Goal: Task Accomplishment & Management: Complete application form

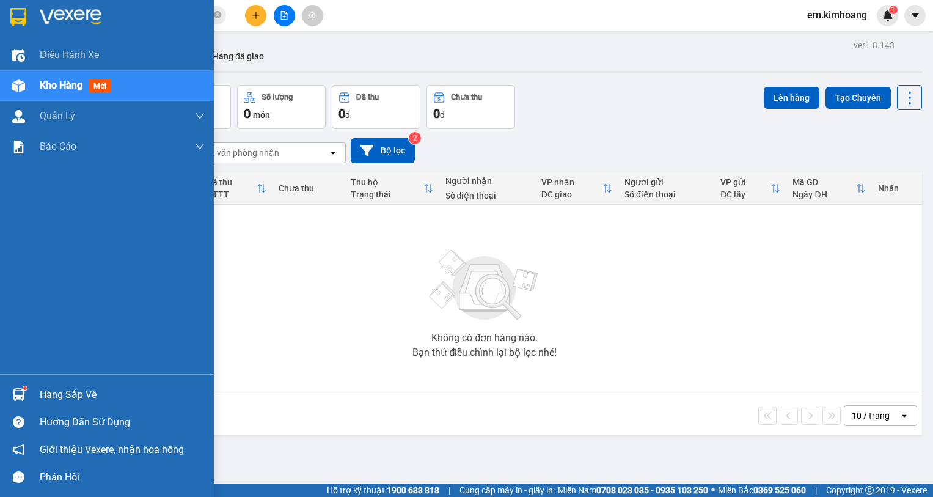
click at [20, 393] on img at bounding box center [18, 394] width 13 height 13
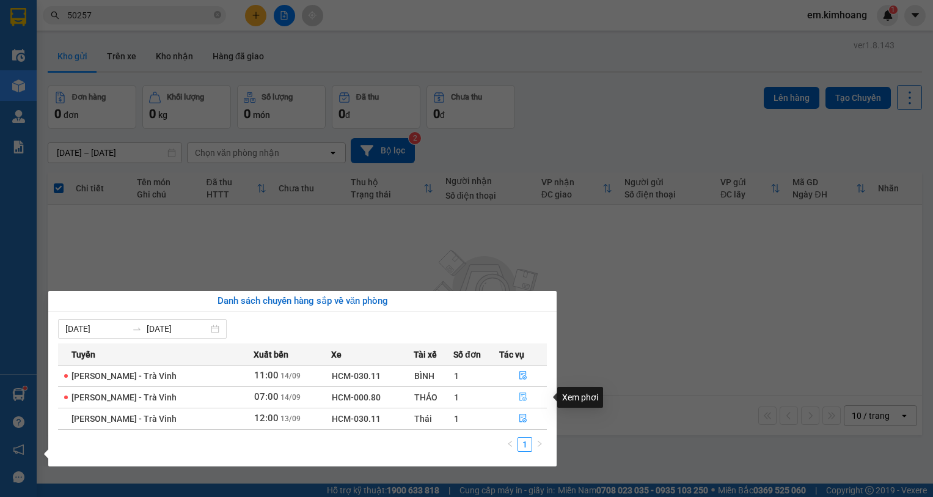
click at [519, 390] on button "button" at bounding box center [523, 397] width 47 height 20
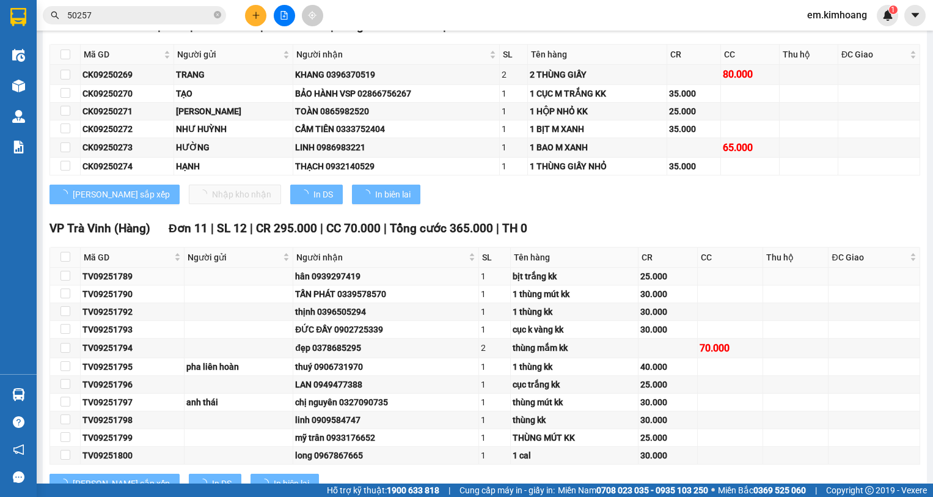
scroll to position [231, 0]
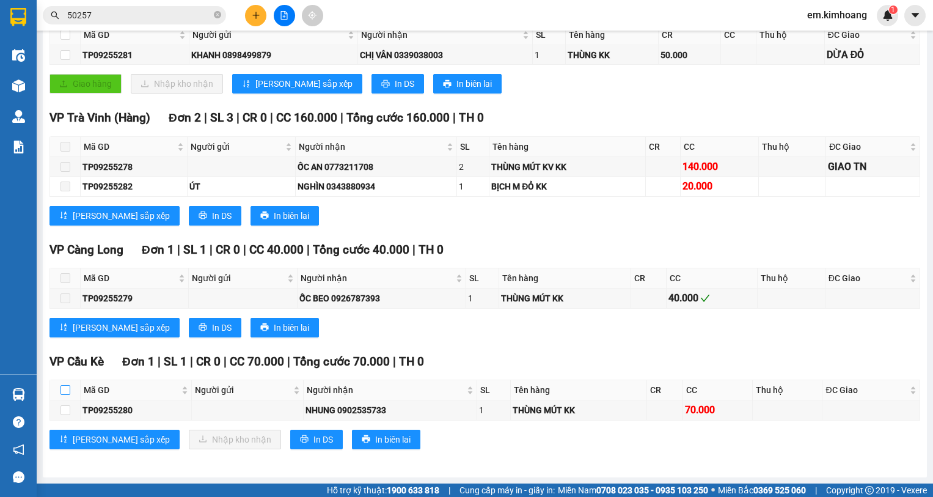
click at [67, 389] on input "checkbox" at bounding box center [65, 390] width 10 height 10
checkbox input "true"
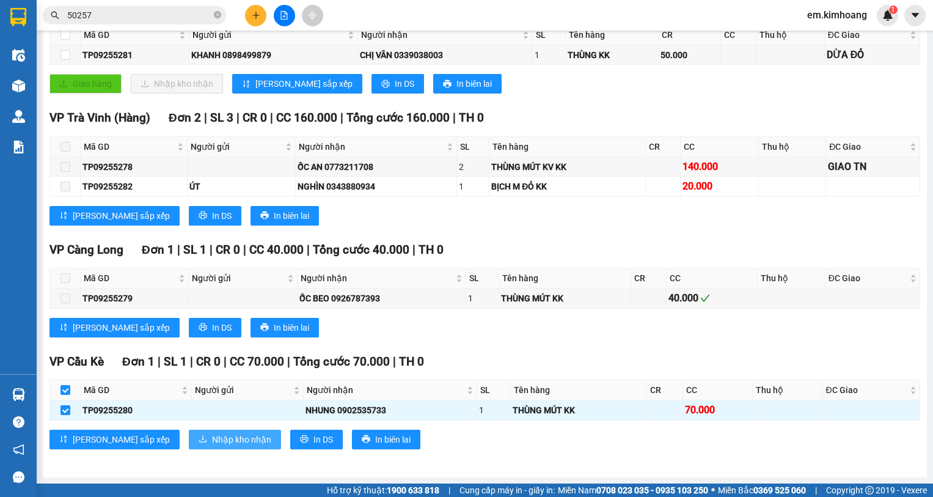
click at [212, 434] on span "Nhập kho nhận" at bounding box center [241, 439] width 59 height 13
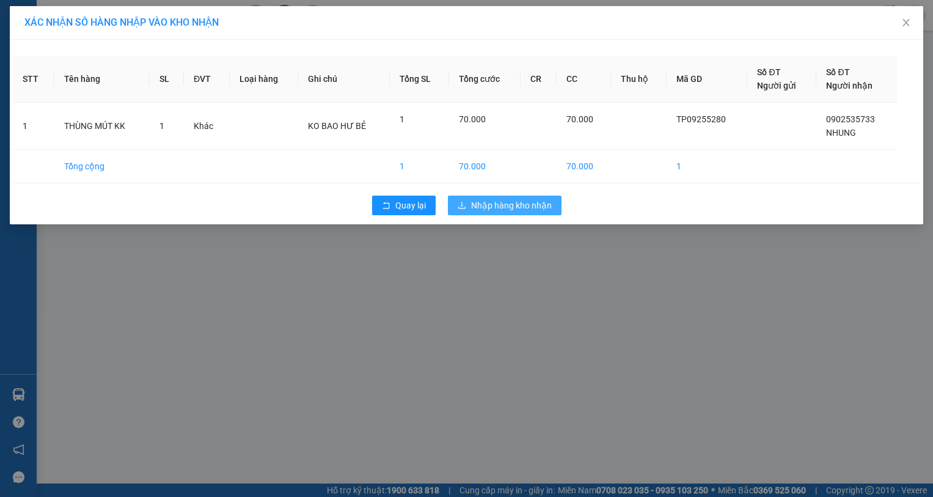
click at [476, 209] on span "Nhập hàng kho nhận" at bounding box center [511, 205] width 81 height 13
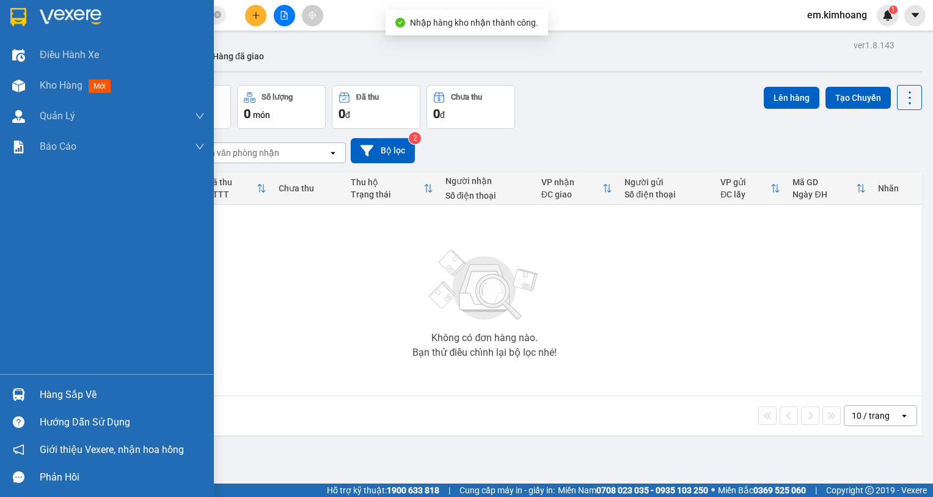
click at [27, 395] on div at bounding box center [18, 394] width 21 height 21
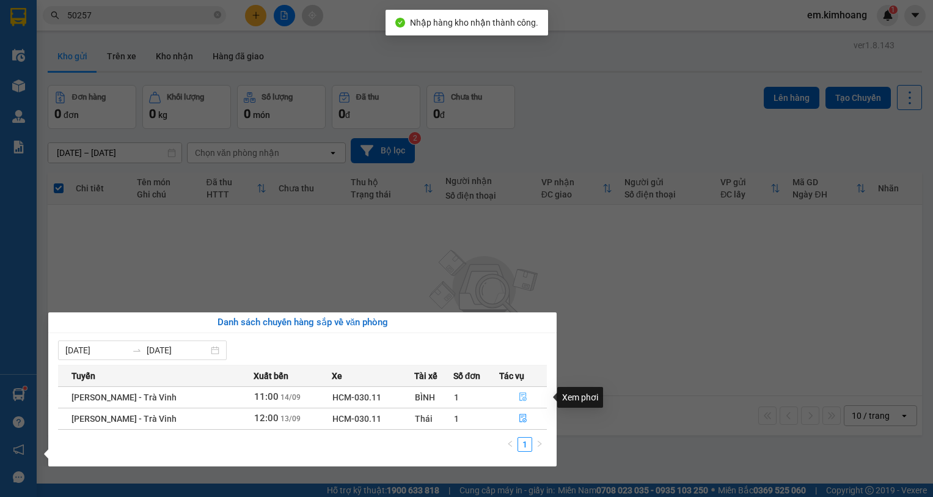
click at [519, 395] on icon "file-done" at bounding box center [523, 396] width 9 height 9
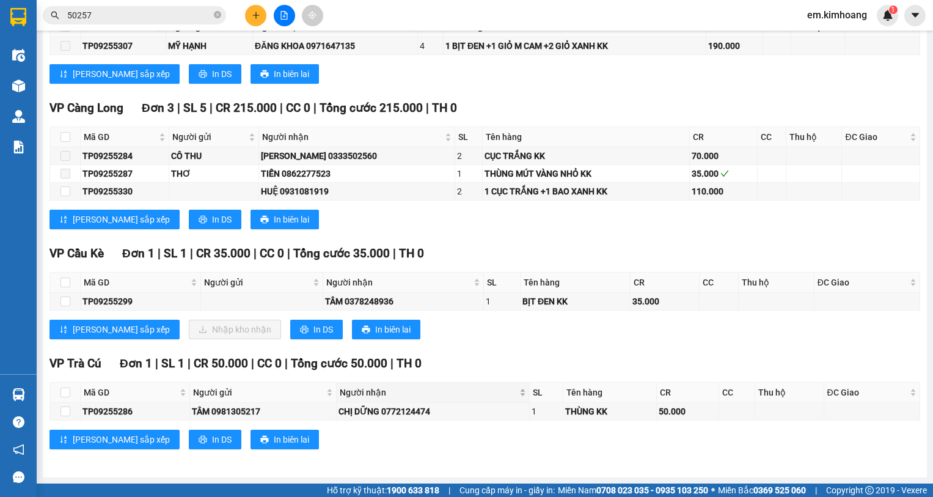
scroll to position [1555, 0]
click at [65, 283] on input "checkbox" at bounding box center [65, 282] width 10 height 10
checkbox input "true"
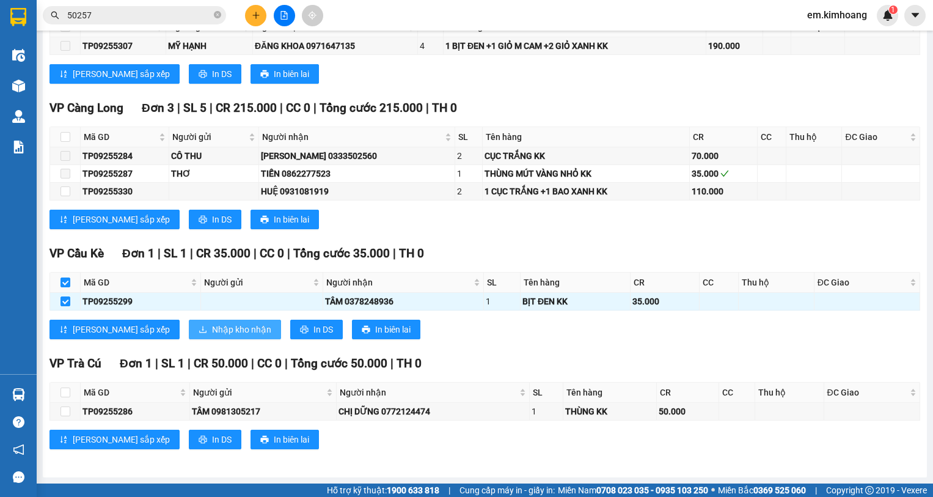
click at [212, 325] on span "Nhập kho nhận" at bounding box center [241, 329] width 59 height 13
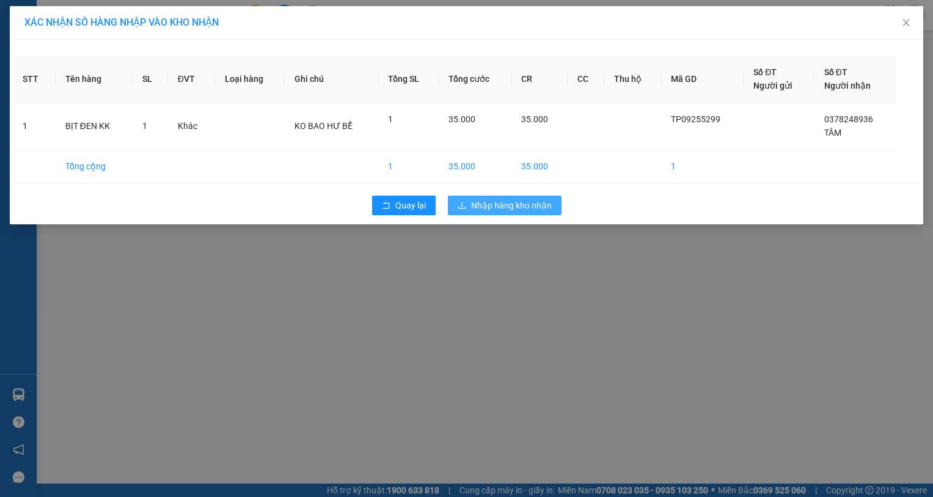
click at [505, 208] on span "Nhập hàng kho nhận" at bounding box center [511, 205] width 81 height 13
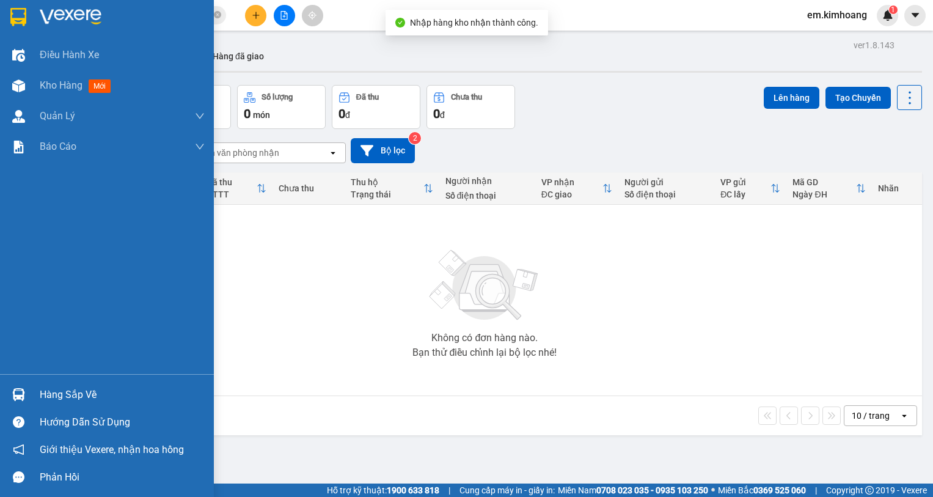
click at [56, 389] on div "Hàng sắp về" at bounding box center [122, 395] width 165 height 18
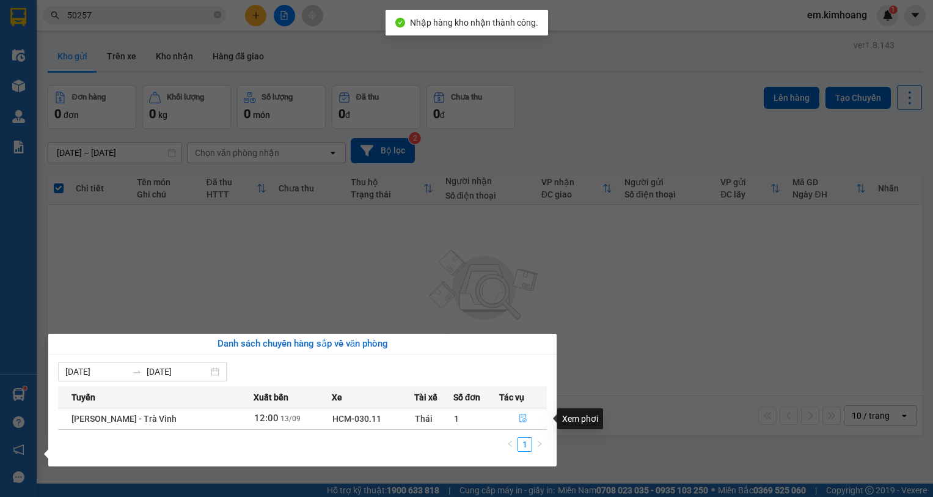
click at [519, 415] on icon "file-done" at bounding box center [523, 418] width 9 height 9
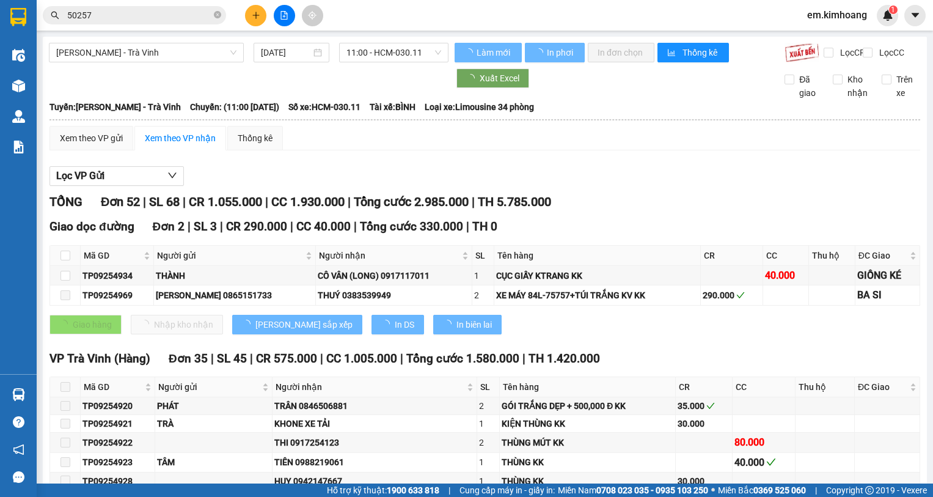
type input "[DATE]"
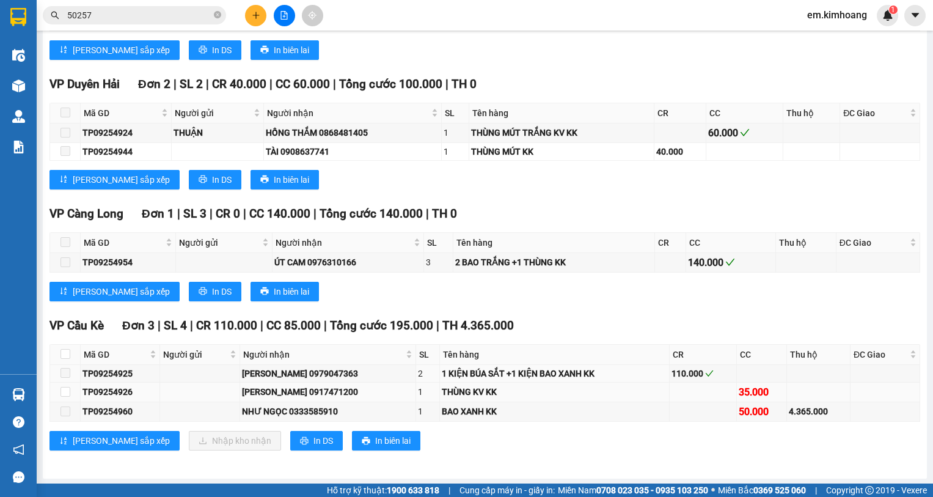
scroll to position [1499, 0]
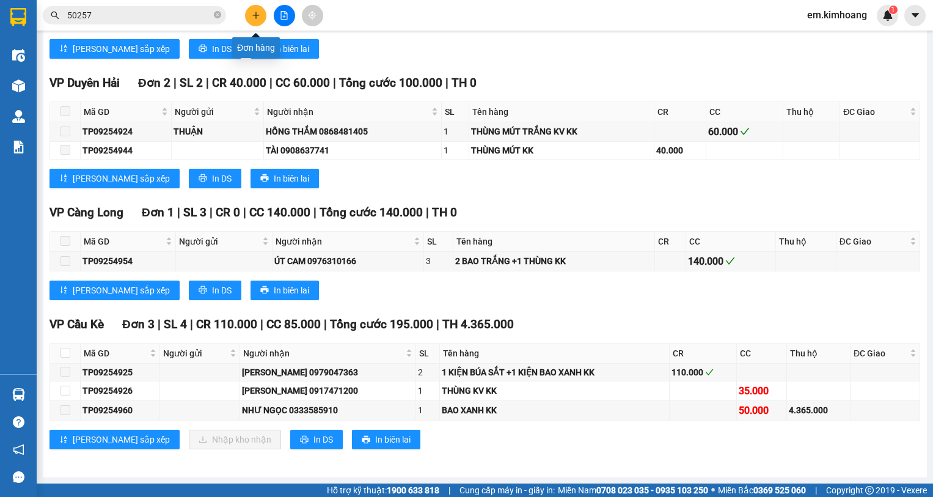
click at [260, 17] on button at bounding box center [255, 15] width 21 height 21
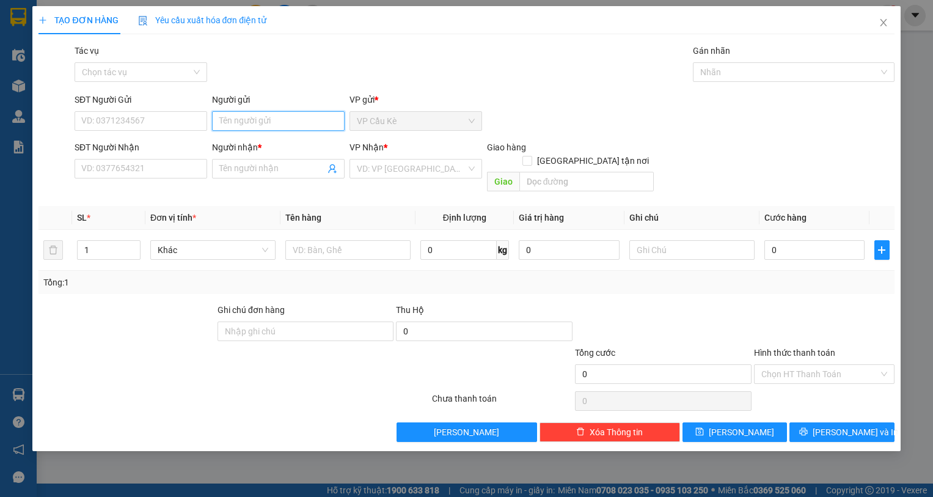
click at [287, 123] on input "Người gửi" at bounding box center [278, 121] width 133 height 20
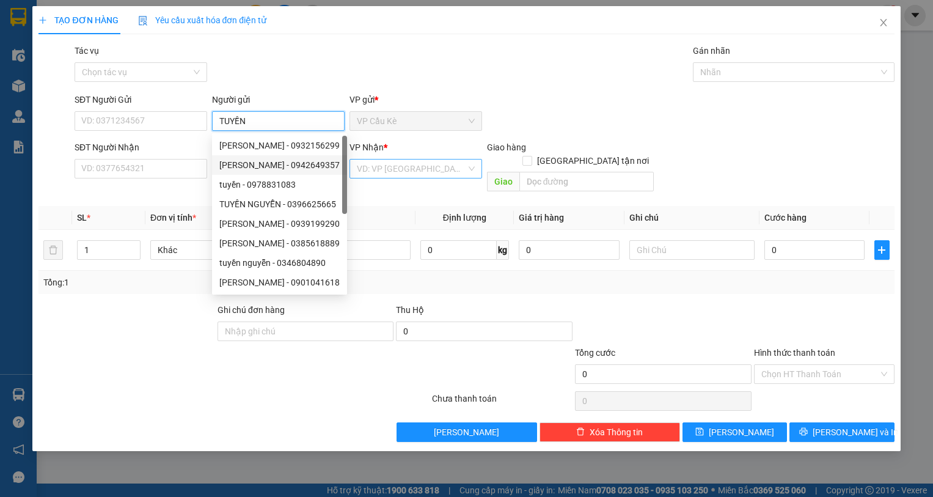
type input "TUYỀN"
click at [456, 168] on input "search" at bounding box center [411, 168] width 109 height 18
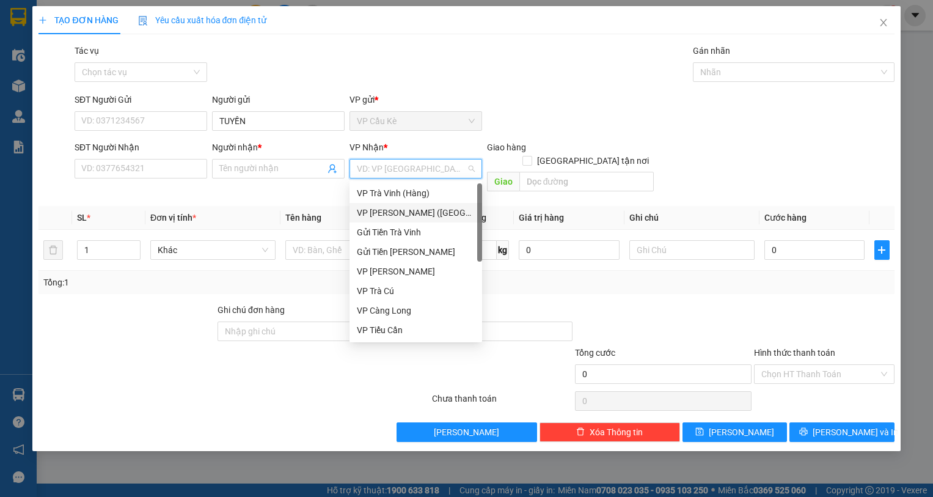
click at [454, 210] on div "VP [PERSON_NAME] ([GEOGRAPHIC_DATA])" at bounding box center [416, 212] width 118 height 13
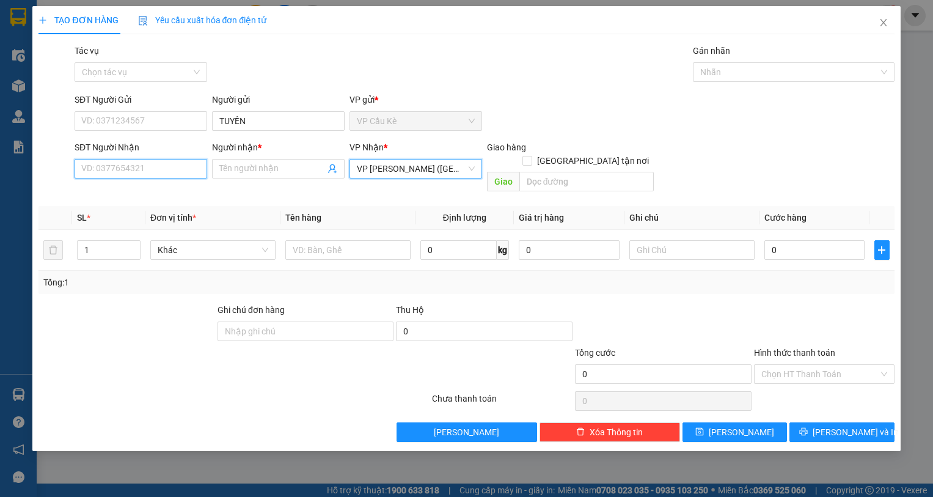
click at [173, 174] on input "SĐT Người Nhận" at bounding box center [141, 169] width 133 height 20
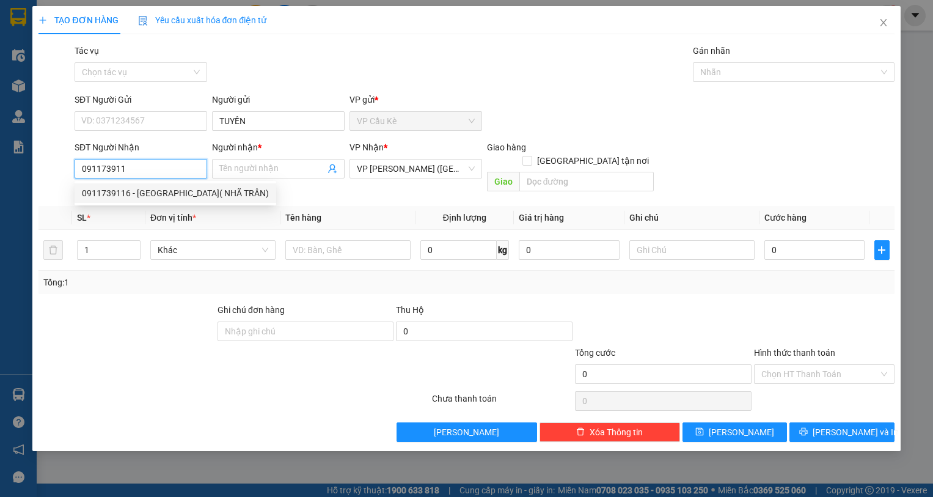
click at [199, 195] on div "0911739116 - [GEOGRAPHIC_DATA]( NHÃ TRÂN)" at bounding box center [175, 192] width 187 height 13
type input "0911739116"
type input "[PERSON_NAME]( NHÃ TRÂN)"
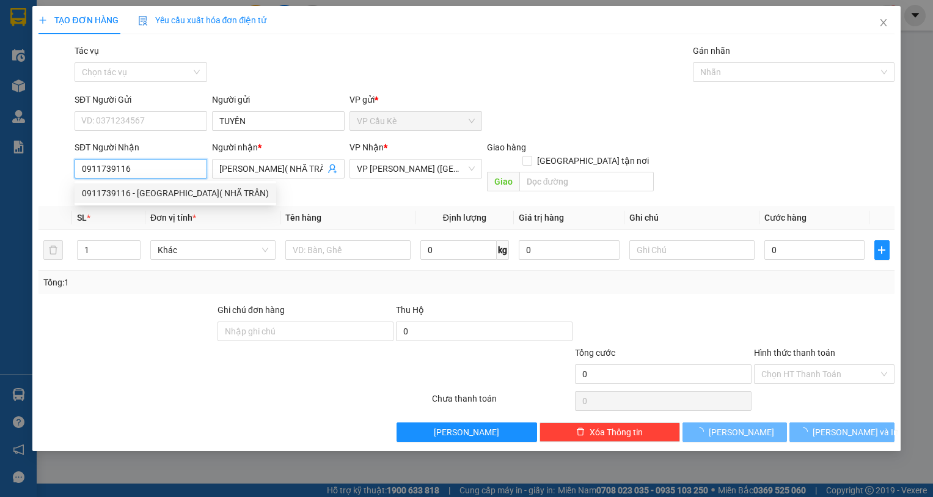
type input "40.000"
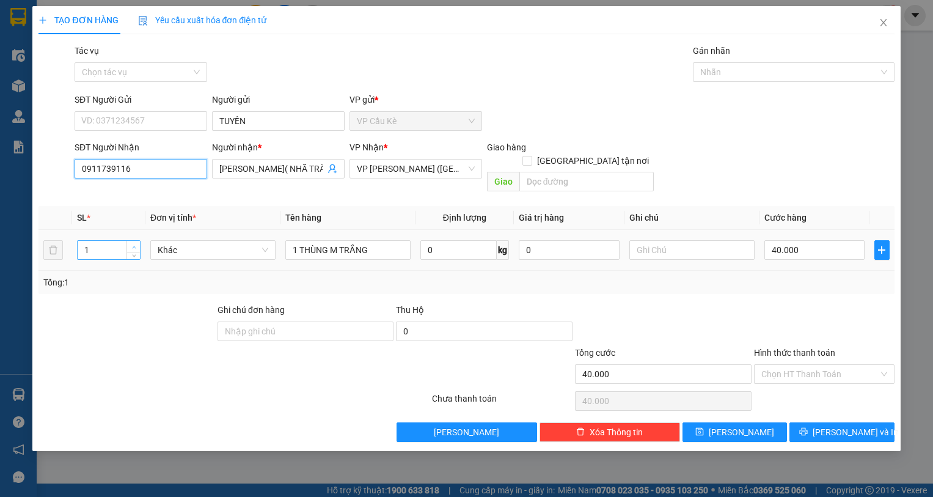
type input "0911739116"
type input "2"
drag, startPoint x: 131, startPoint y: 232, endPoint x: 174, endPoint y: 232, distance: 43.4
click at [132, 243] on span "up" at bounding box center [133, 246] width 7 height 7
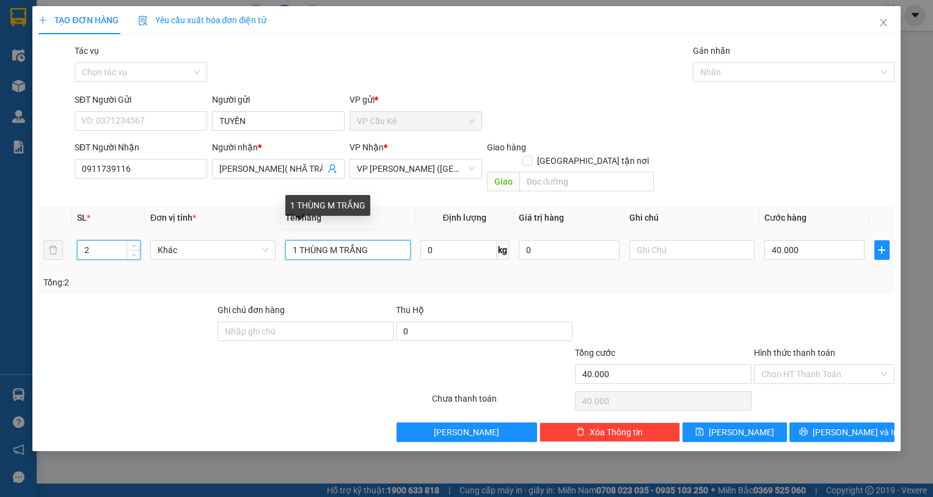
click at [299, 240] on input "1 THÙNG M TRẮNG" at bounding box center [347, 250] width 125 height 20
click at [373, 240] on input "2 THÙNG M TRẮNG" at bounding box center [347, 250] width 125 height 20
click at [339, 240] on input "2 THÙNG M GIẤY" at bounding box center [347, 250] width 125 height 20
type input "2 THÙNG GIẤY"
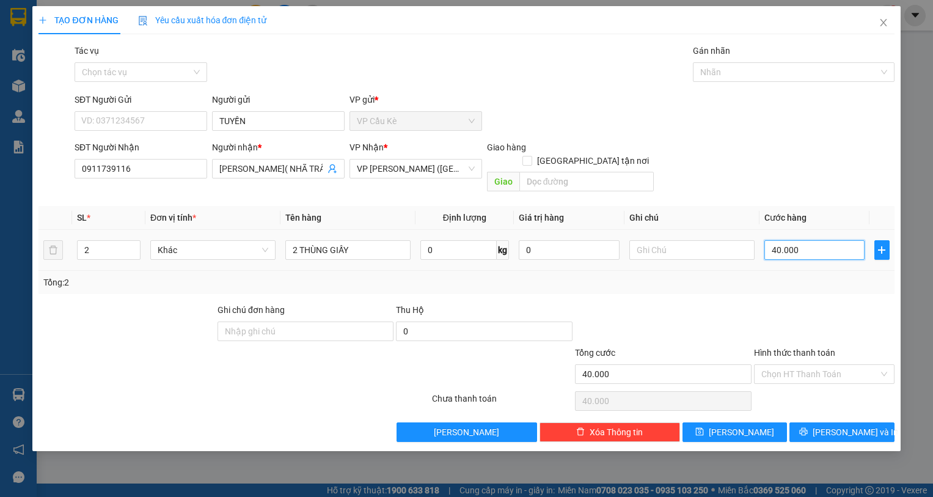
click at [849, 241] on input "40.000" at bounding box center [814, 250] width 101 height 20
type input "0"
type input "7"
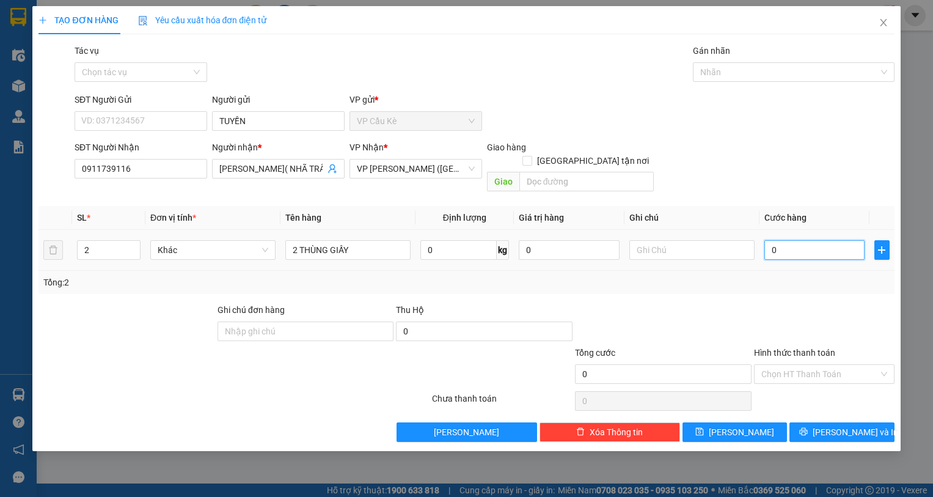
type input "7"
type input "07"
type input "70"
type input "070"
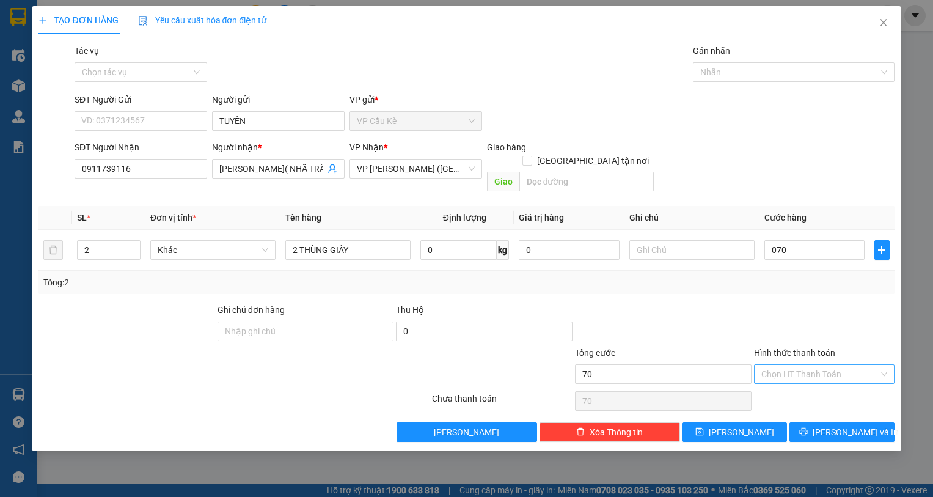
type input "70.000"
click at [832, 365] on input "Hình thức thanh toán" at bounding box center [819, 374] width 117 height 18
click at [830, 378] on div "Tại văn phòng" at bounding box center [824, 385] width 141 height 20
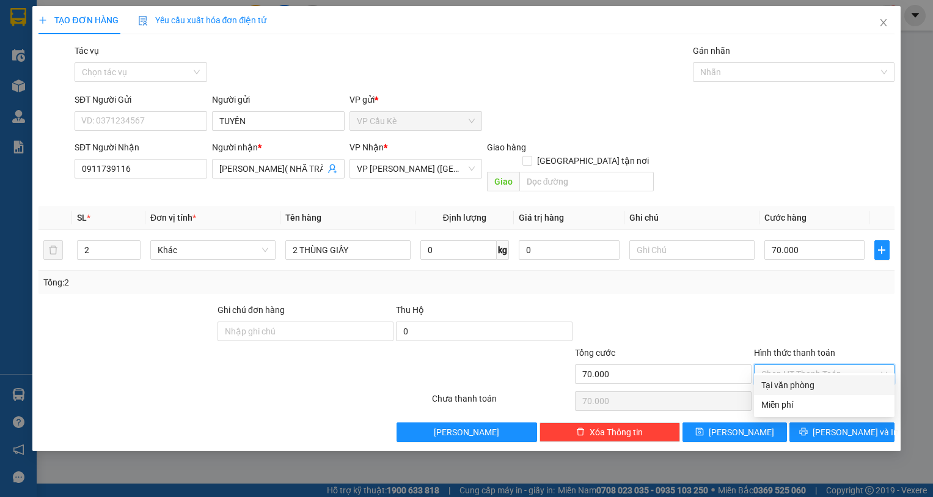
type input "0"
click at [830, 422] on button "[PERSON_NAME] và In" at bounding box center [841, 432] width 105 height 20
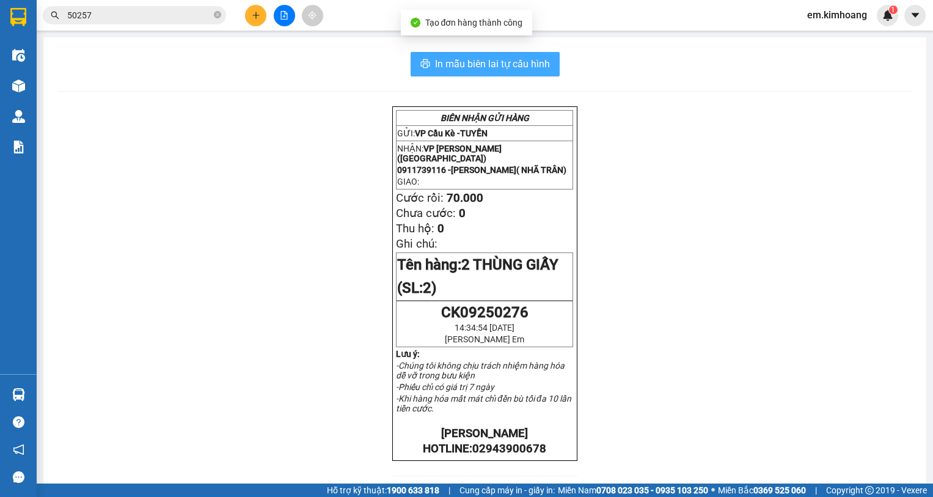
click at [436, 61] on span "In mẫu biên lai tự cấu hình" at bounding box center [492, 63] width 115 height 15
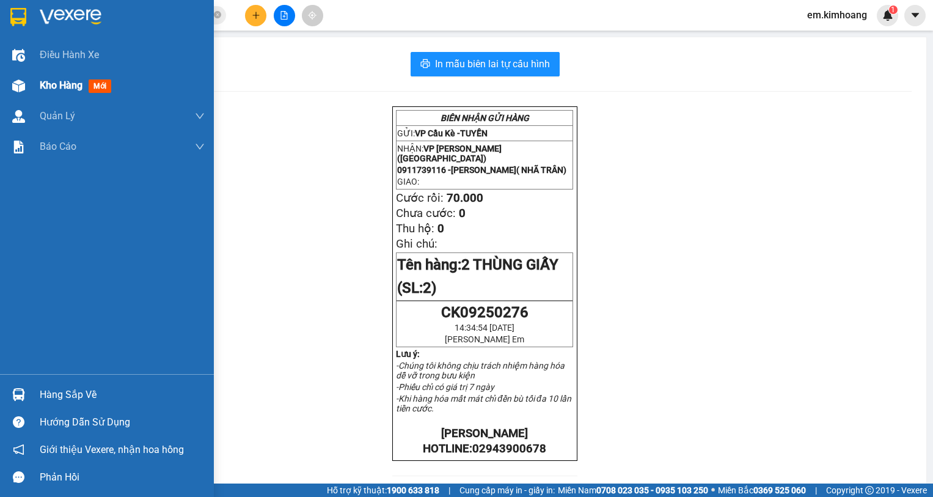
click at [45, 86] on span "Kho hàng" at bounding box center [61, 85] width 43 height 12
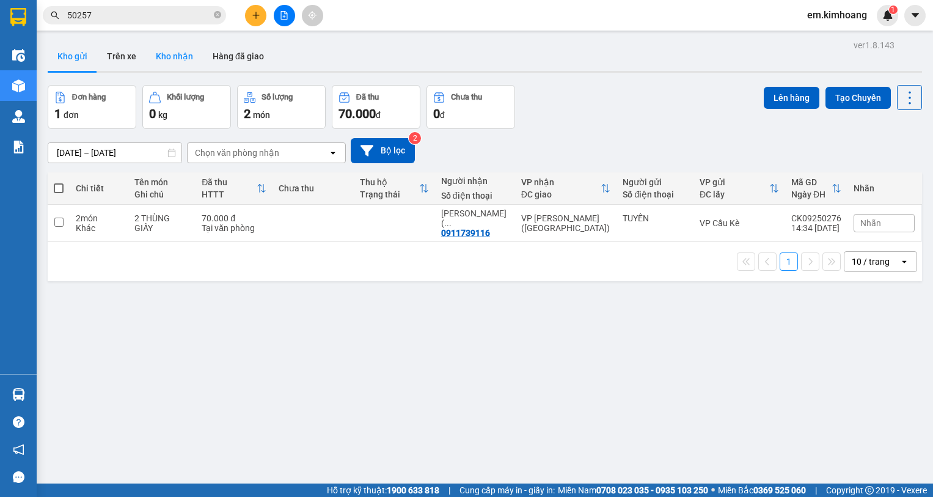
click at [180, 56] on button "Kho nhận" at bounding box center [174, 56] width 57 height 29
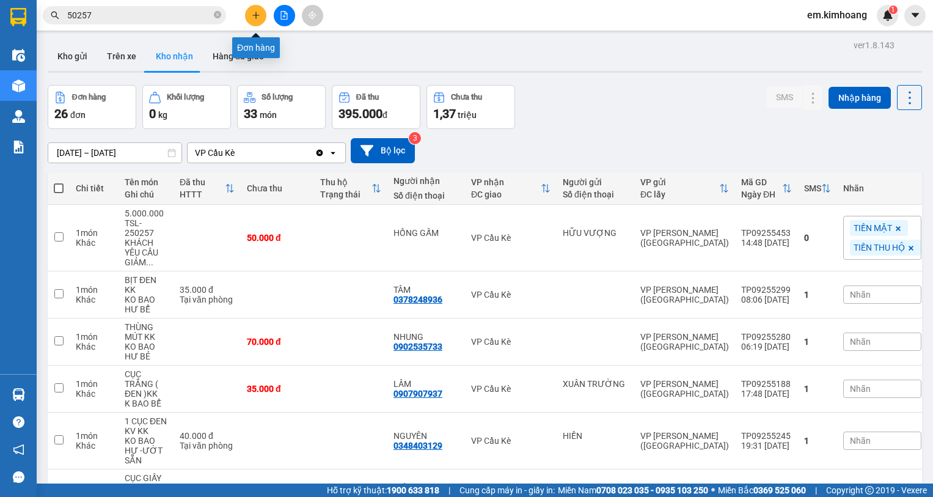
click at [255, 15] on icon "plus" at bounding box center [255, 15] width 7 height 1
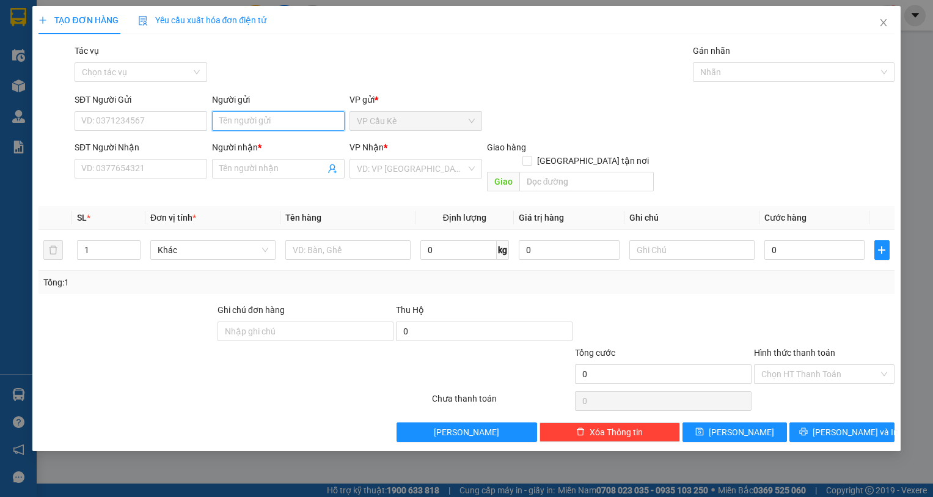
click at [316, 118] on input "Người gửi" at bounding box center [278, 121] width 133 height 20
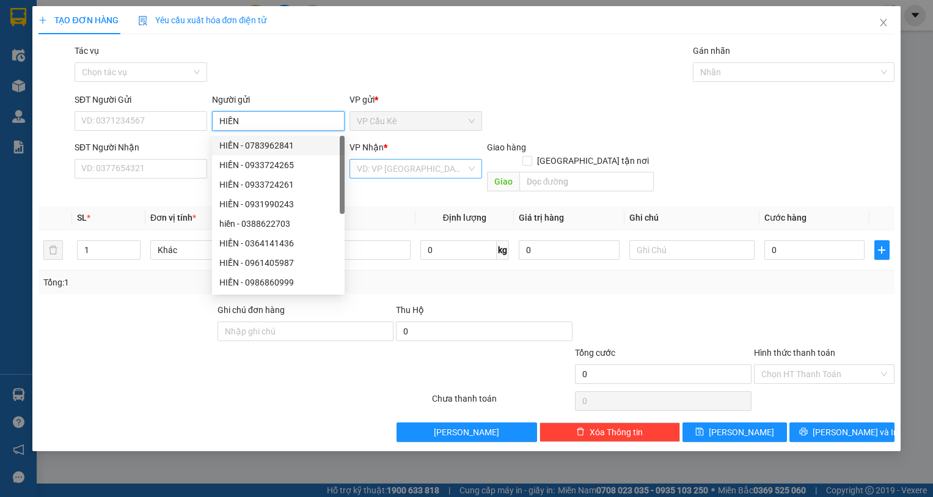
type input "HIỀN"
click at [375, 164] on input "search" at bounding box center [411, 168] width 109 height 18
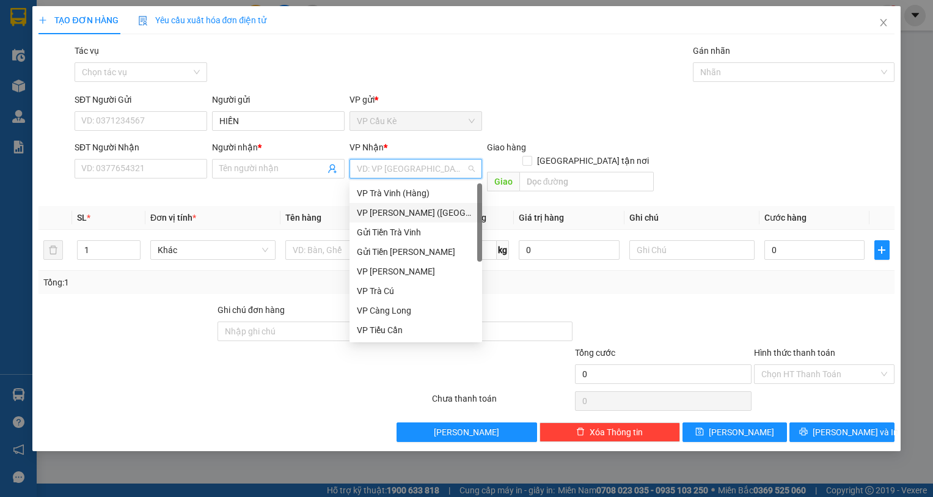
click at [400, 210] on div "VP [PERSON_NAME] ([GEOGRAPHIC_DATA])" at bounding box center [416, 212] width 118 height 13
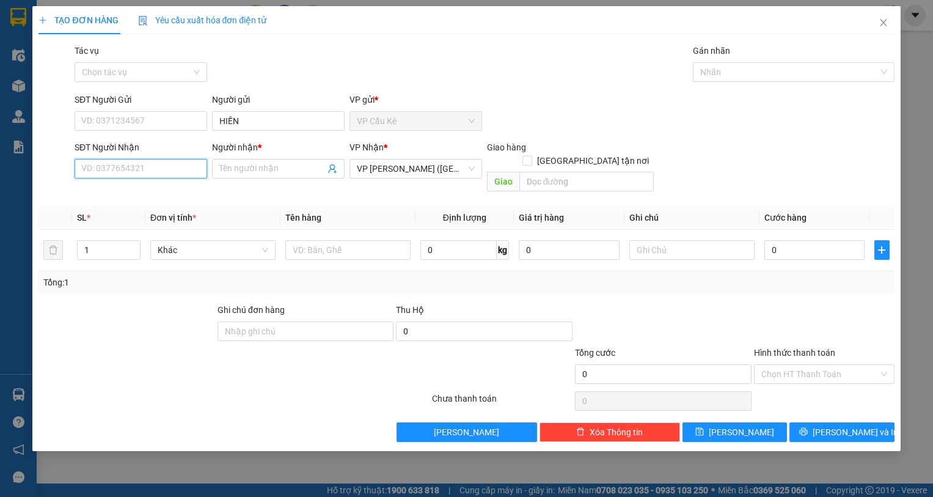
click at [181, 174] on input "SĐT Người Nhận" at bounding box center [141, 169] width 133 height 20
type input "0348403129"
click at [279, 169] on input "Người nhận *" at bounding box center [272, 168] width 106 height 13
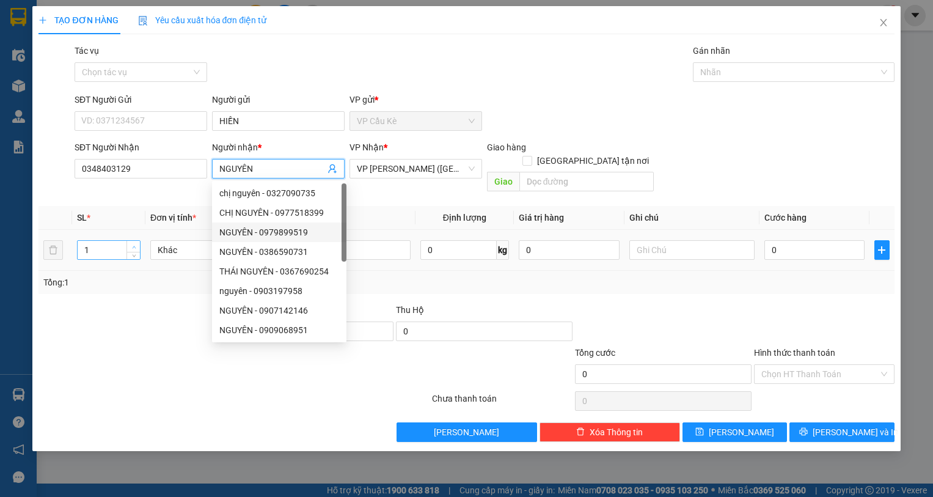
type input "NGUYÊN"
click at [134, 245] on icon "up" at bounding box center [134, 247] width 4 height 4
type input "3"
click at [134, 245] on icon "up" at bounding box center [134, 247] width 4 height 4
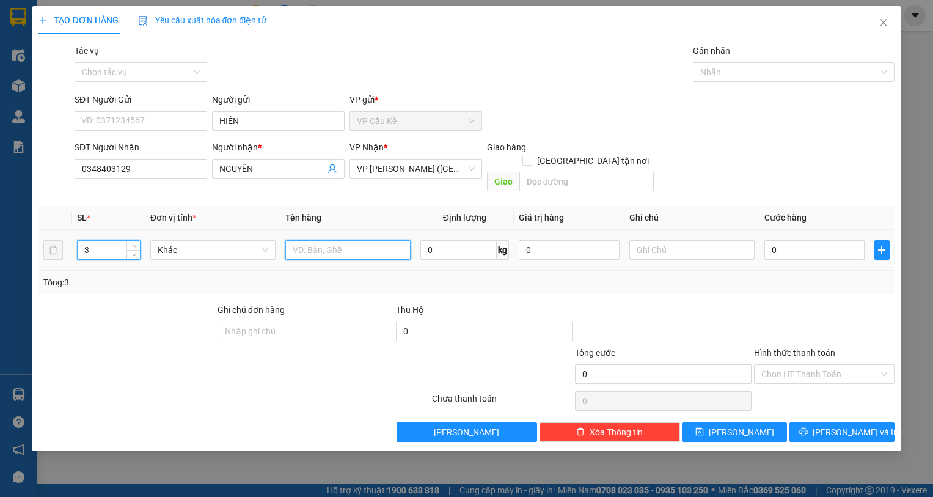
click at [371, 240] on input "text" at bounding box center [347, 250] width 125 height 20
type input "3 BAO M XANH"
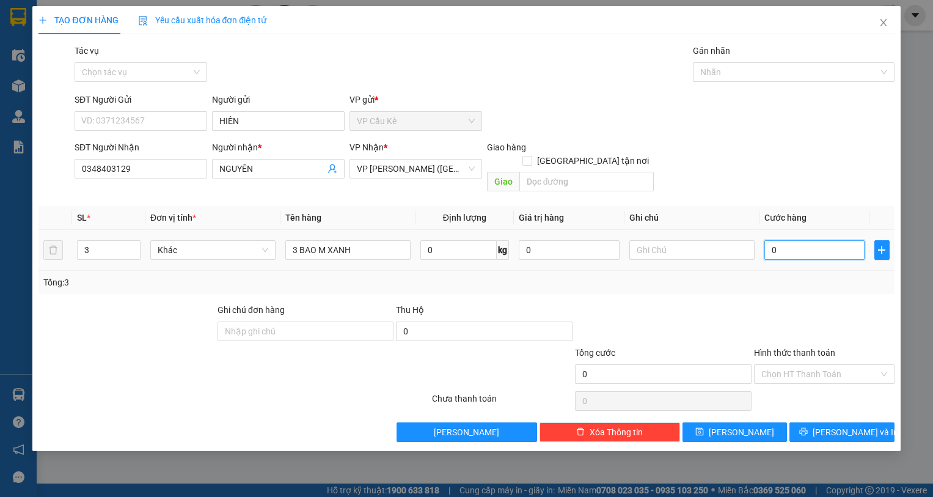
click at [852, 240] on input "0" at bounding box center [814, 250] width 101 height 20
type input "1"
type input "15"
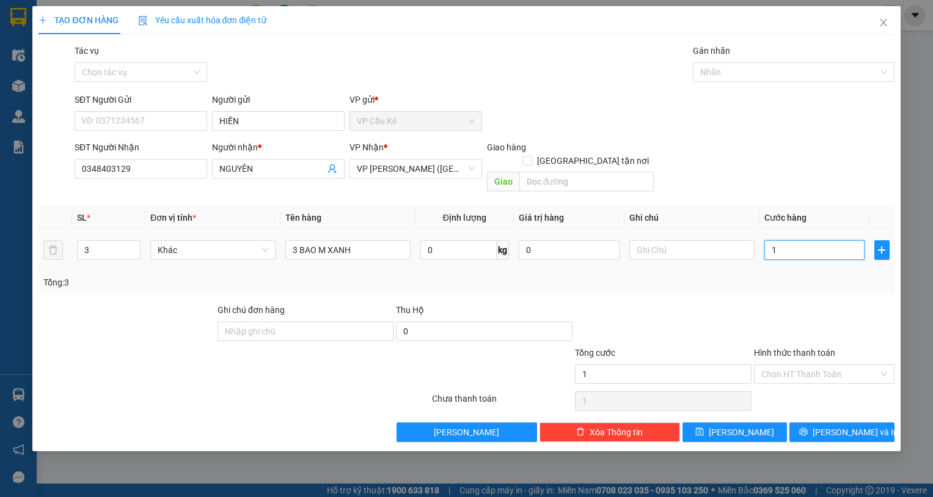
type input "15"
type input "150"
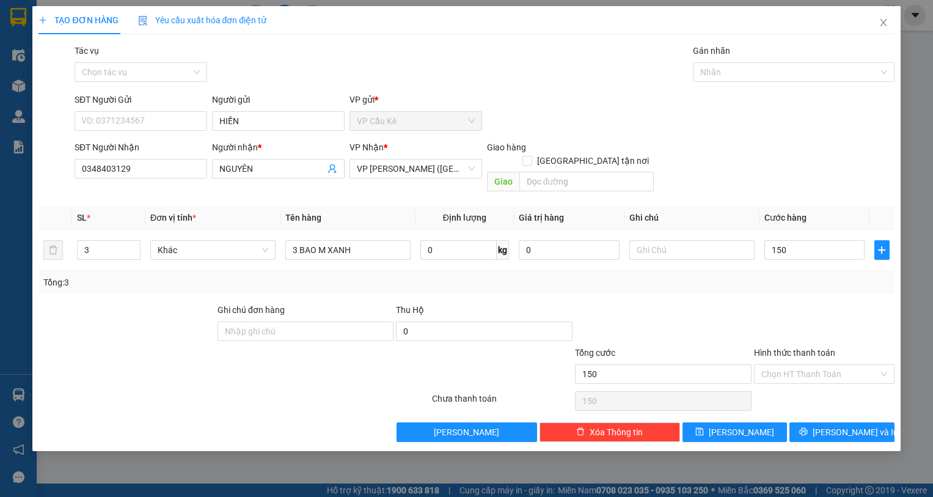
type input "150.000"
click at [298, 240] on input "3 BAO M XANH" at bounding box center [347, 250] width 125 height 20
click at [375, 241] on input "2 BAO M XANH" at bounding box center [347, 250] width 125 height 20
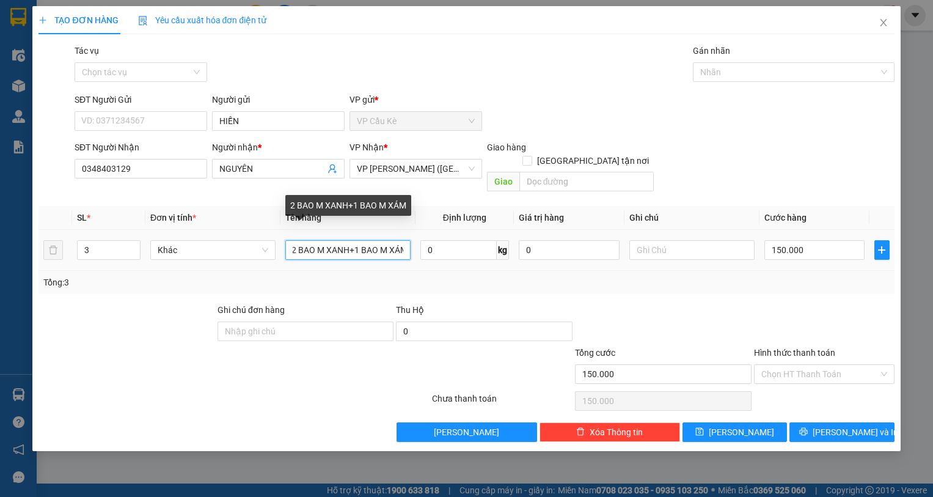
scroll to position [0, 9]
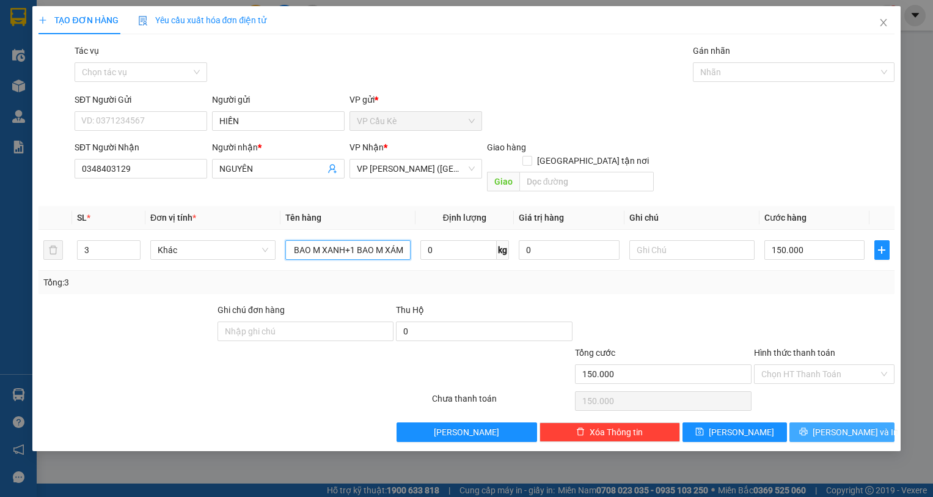
type input "2 BAO M XANH+1 BAO M XÁM"
click at [842, 425] on span "[PERSON_NAME] và In" at bounding box center [856, 431] width 86 height 13
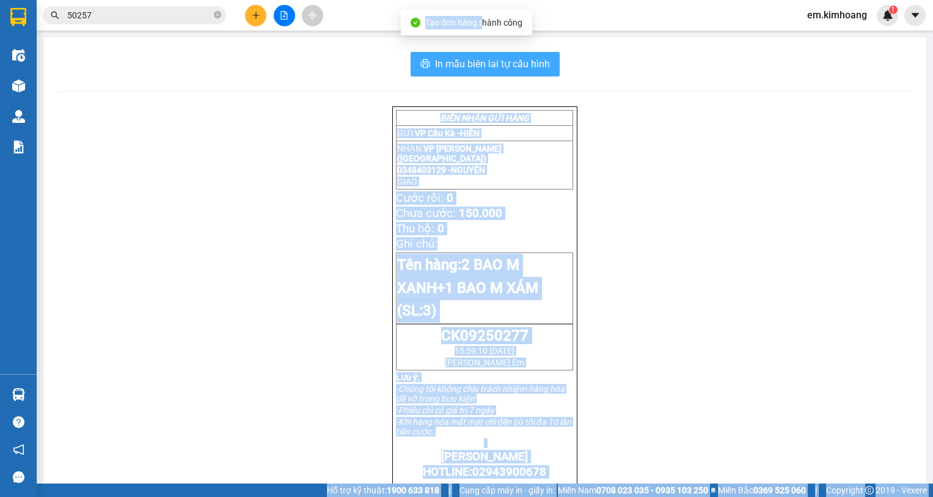
drag, startPoint x: 483, startPoint y: 34, endPoint x: 483, endPoint y: 57, distance: 22.6
click at [483, 56] on body "Kết quả tìm kiếm ( 51 ) Bộ lọc Mã ĐH Trạng thái Món hàng Thu hộ Tổng cước Chưa …" at bounding box center [466, 248] width 933 height 497
click at [484, 57] on span "In mẫu biên lai tự cấu hình" at bounding box center [492, 63] width 115 height 15
